Goal: Information Seeking & Learning: Learn about a topic

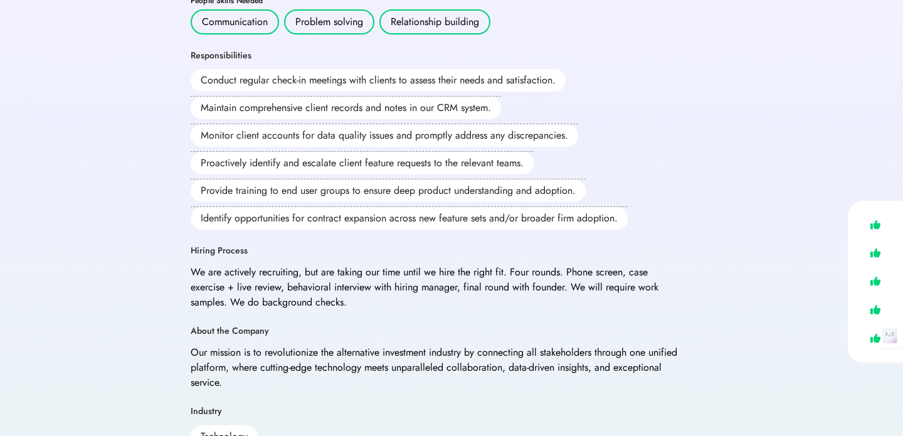
scroll to position [411, 0]
drag, startPoint x: 281, startPoint y: 253, endPoint x: 263, endPoint y: 258, distance: 18.3
click at [263, 264] on div "We are actively recruiting, but are taking our time until we hire the right fit…" at bounding box center [435, 286] width 489 height 45
drag, startPoint x: 290, startPoint y: 253, endPoint x: 457, endPoint y: 256, distance: 167.4
click at [457, 264] on div "We are actively recruiting, but are taking our time until we hire the right fit…" at bounding box center [435, 286] width 489 height 45
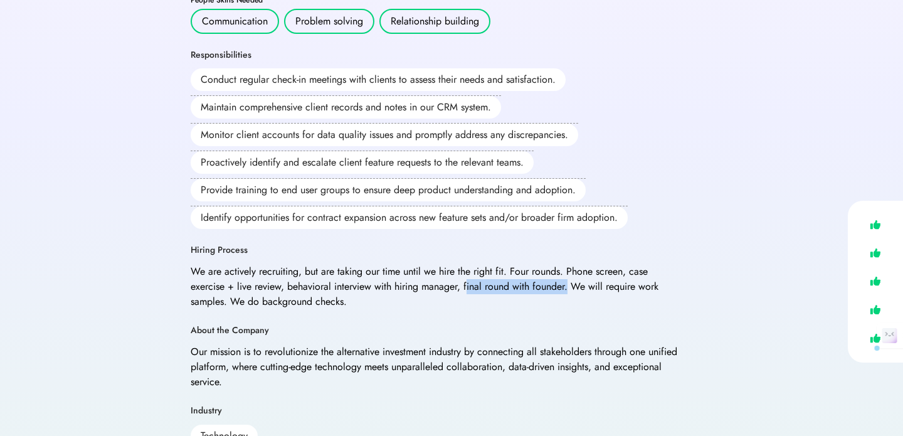
drag, startPoint x: 467, startPoint y: 256, endPoint x: 569, endPoint y: 257, distance: 101.6
click at [569, 264] on div "We are actively recruiting, but are taking our time until we hire the right fit…" at bounding box center [435, 286] width 489 height 45
click at [421, 268] on div "We are actively recruiting, but are taking our time until we hire the right fit…" at bounding box center [435, 286] width 489 height 45
drag, startPoint x: 464, startPoint y: 253, endPoint x: 567, endPoint y: 255, distance: 103.5
click at [567, 264] on div "We are actively recruiting, but are taking our time until we hire the right fit…" at bounding box center [435, 286] width 489 height 45
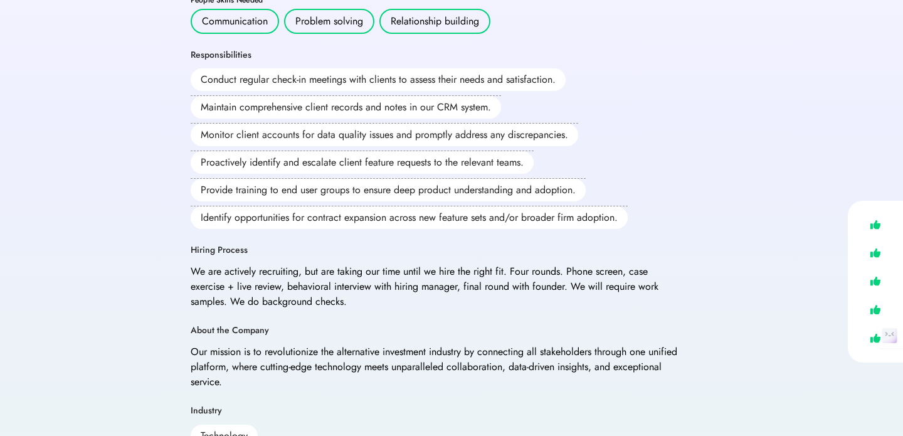
click at [403, 271] on div "We are actively recruiting, but are taking our time until we hire the right fit…" at bounding box center [435, 286] width 489 height 45
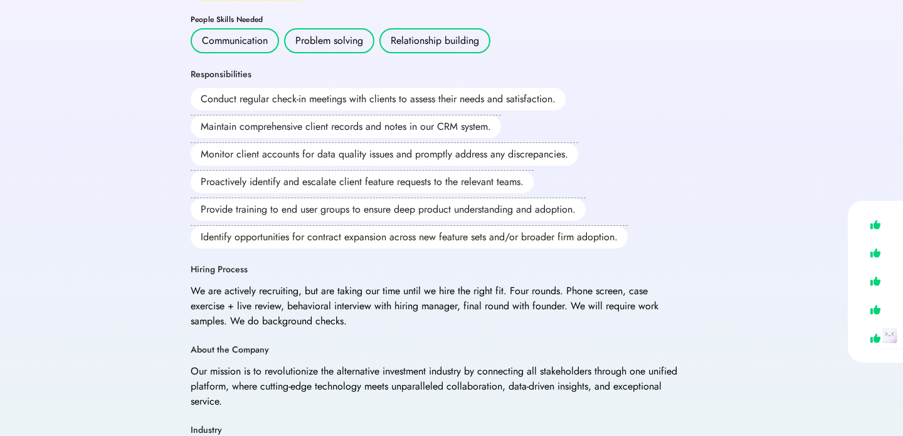
scroll to position [397, 0]
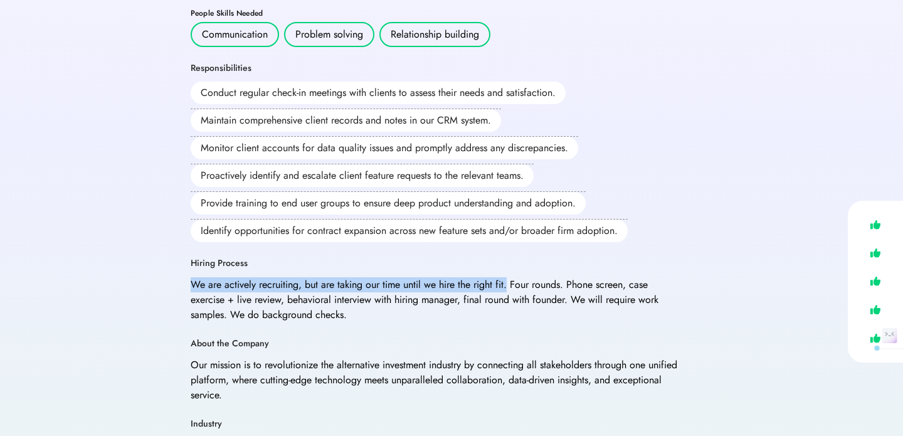
drag, startPoint x: 192, startPoint y: 256, endPoint x: 509, endPoint y: 252, distance: 316.6
click at [509, 277] on div "We are actively recruiting, but are taking our time until we hire the right fit…" at bounding box center [435, 299] width 489 height 45
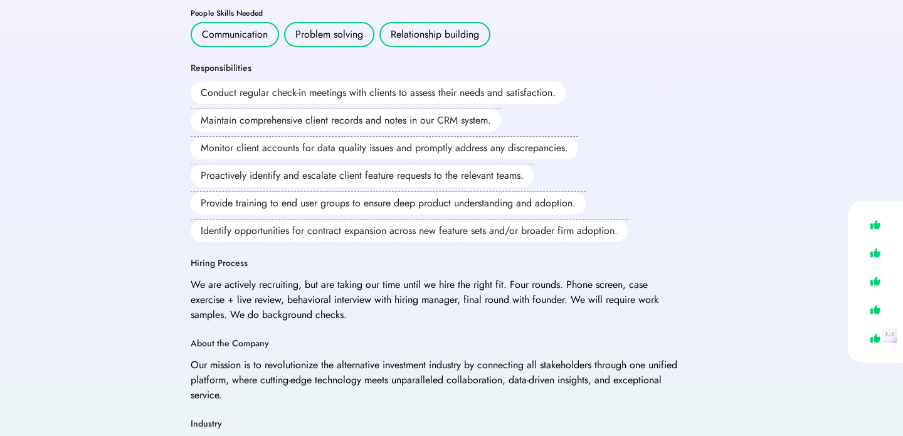
click at [513, 277] on div "We are actively recruiting, but are taking our time until we hire the right fit…" at bounding box center [435, 299] width 489 height 45
drag, startPoint x: 508, startPoint y: 252, endPoint x: 547, endPoint y: 252, distance: 39.5
click at [547, 277] on div "We are actively recruiting, but are taking our time until we hire the right fit…" at bounding box center [435, 299] width 489 height 45
click at [572, 277] on div "We are actively recruiting, but are taking our time until we hire the right fit…" at bounding box center [435, 299] width 489 height 45
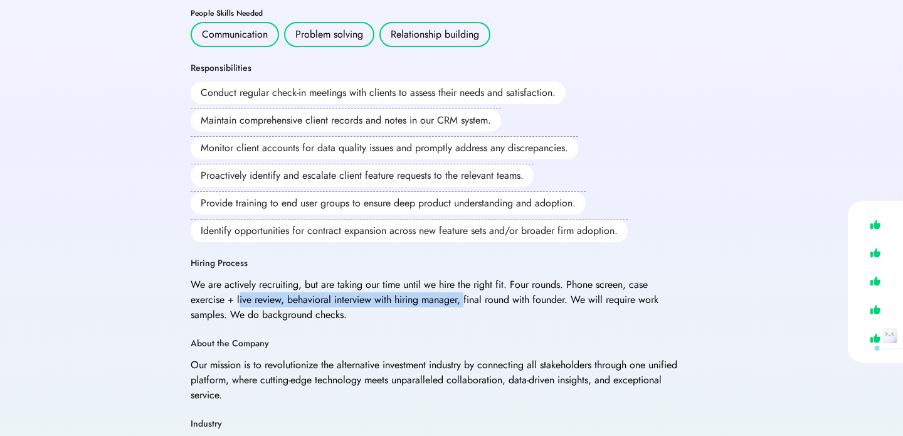
drag, startPoint x: 238, startPoint y: 268, endPoint x: 466, endPoint y: 269, distance: 227.6
click at [466, 277] on div "We are actively recruiting, but are taking our time until we hire the right fit…" at bounding box center [435, 299] width 489 height 45
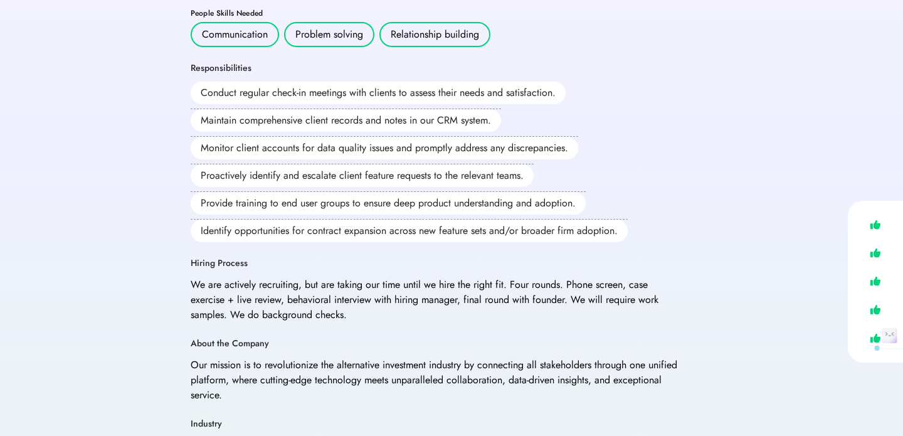
click at [467, 277] on div "We are actively recruiting, but are taking our time until we hire the right fit…" at bounding box center [435, 299] width 489 height 45
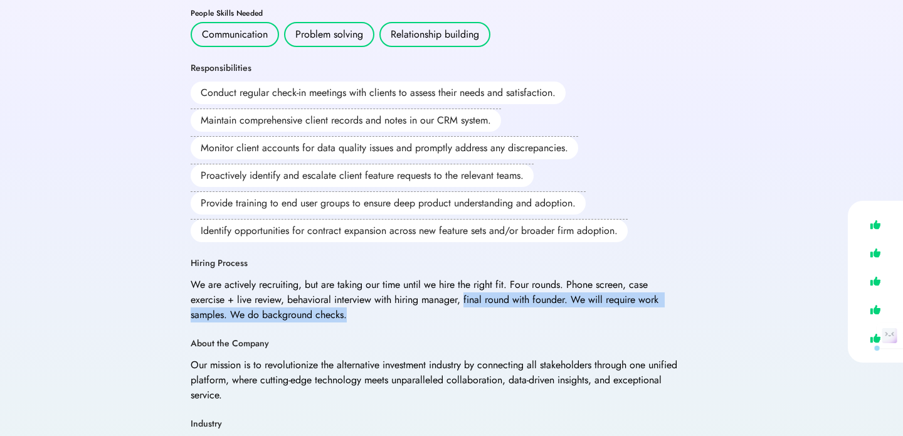
drag, startPoint x: 466, startPoint y: 266, endPoint x: 508, endPoint y: 280, distance: 43.6
click at [508, 280] on div "We are actively recruiting, but are taking our time until we hire the right fit…" at bounding box center [435, 299] width 489 height 45
click at [350, 287] on div "We are actively recruiting, but are taking our time until we hire the right fit…" at bounding box center [435, 299] width 489 height 45
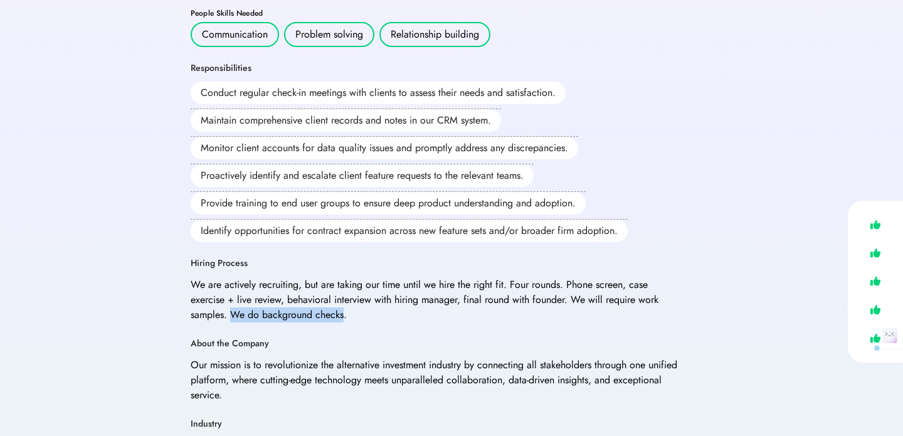
drag, startPoint x: 231, startPoint y: 284, endPoint x: 344, endPoint y: 282, distance: 112.9
click at [344, 282] on div "We are actively recruiting, but are taking our time until we hire the right fit…" at bounding box center [435, 299] width 489 height 45
click at [355, 283] on div "We are actively recruiting, but are taking our time until we hire the right fit…" at bounding box center [435, 299] width 489 height 45
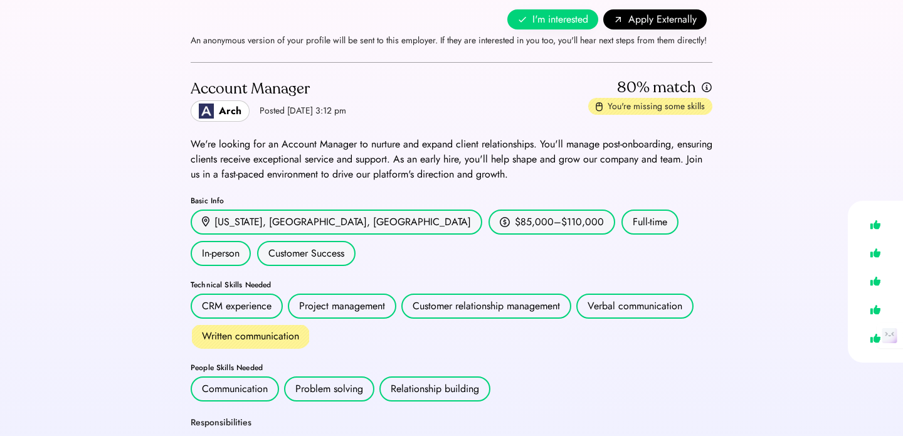
scroll to position [0, 0]
